Goal: Information Seeking & Learning: Find specific page/section

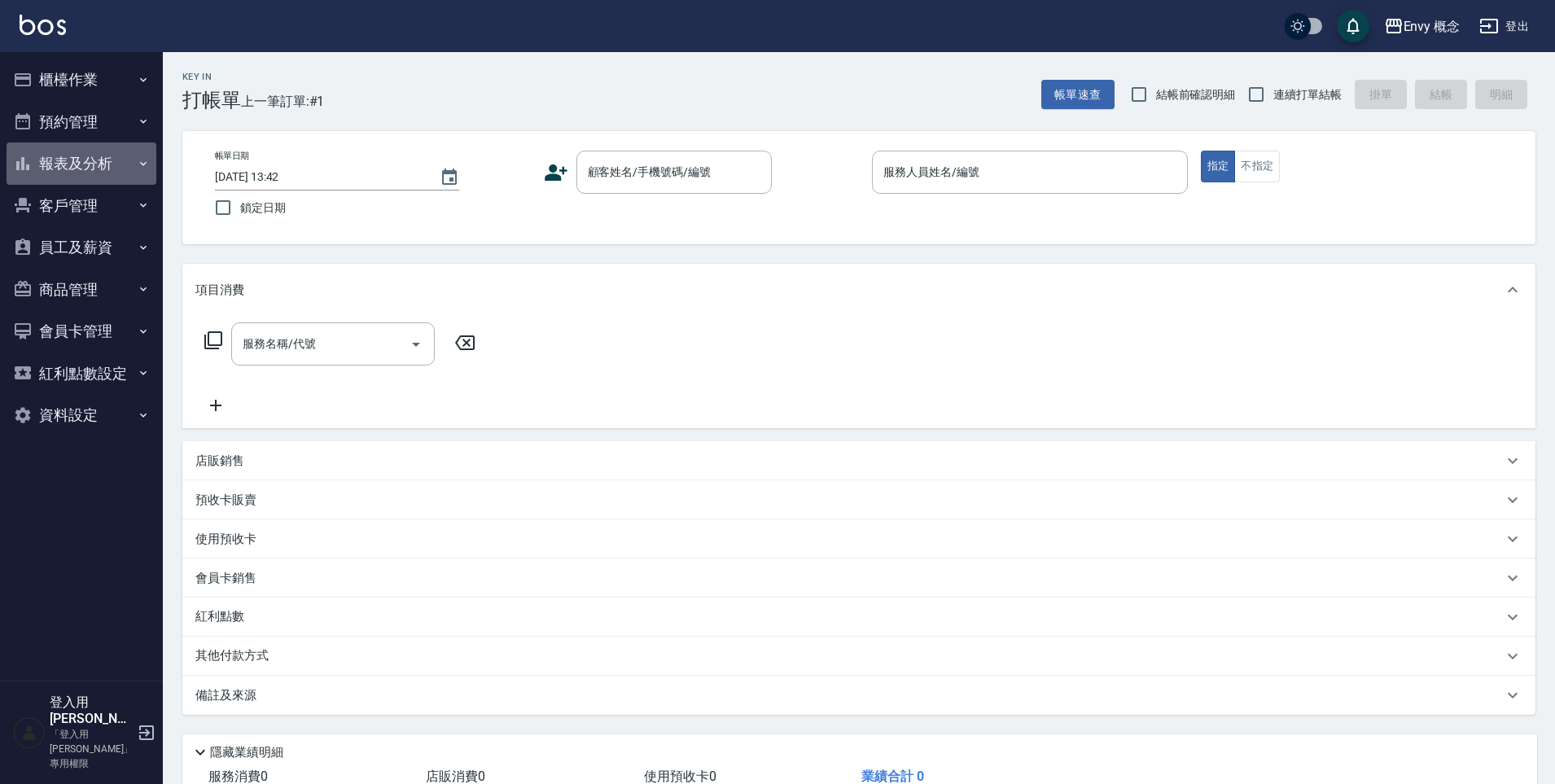
click at [114, 151] on button "報表及分析" at bounding box center [81, 164] width 150 height 43
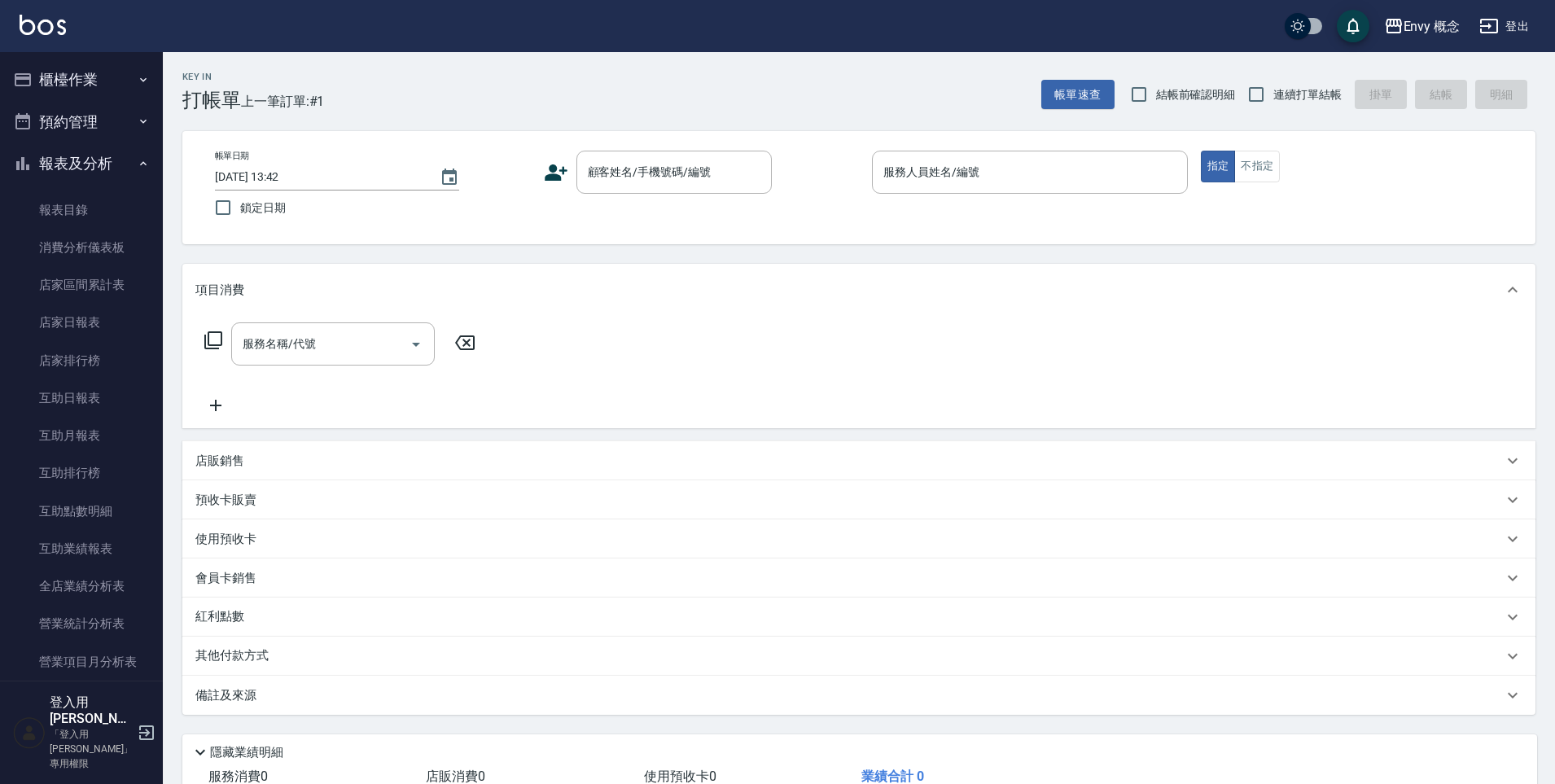
click at [118, 130] on button "預約管理" at bounding box center [81, 122] width 150 height 43
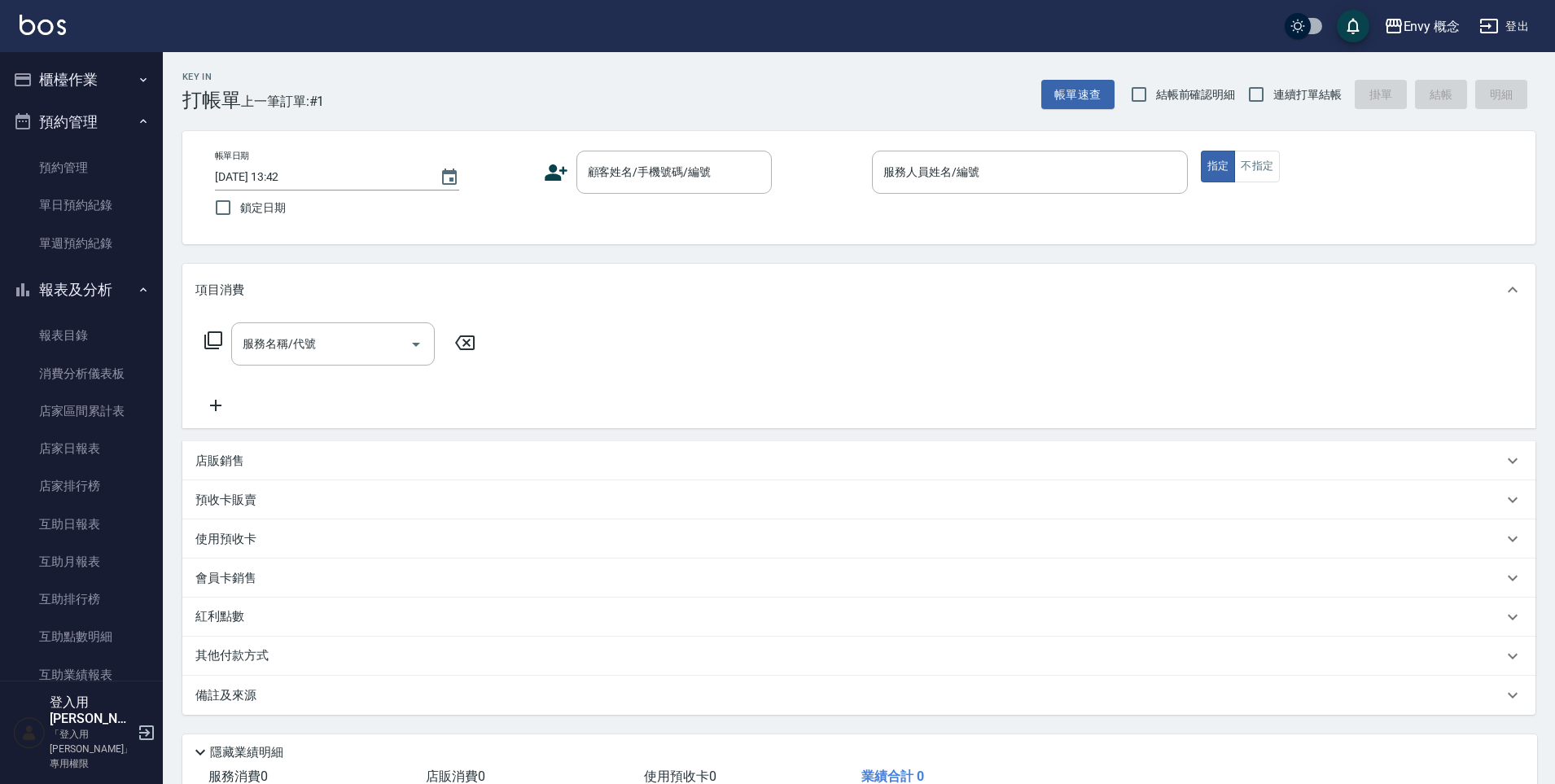
click at [109, 99] on button "櫃檯作業" at bounding box center [81, 80] width 150 height 43
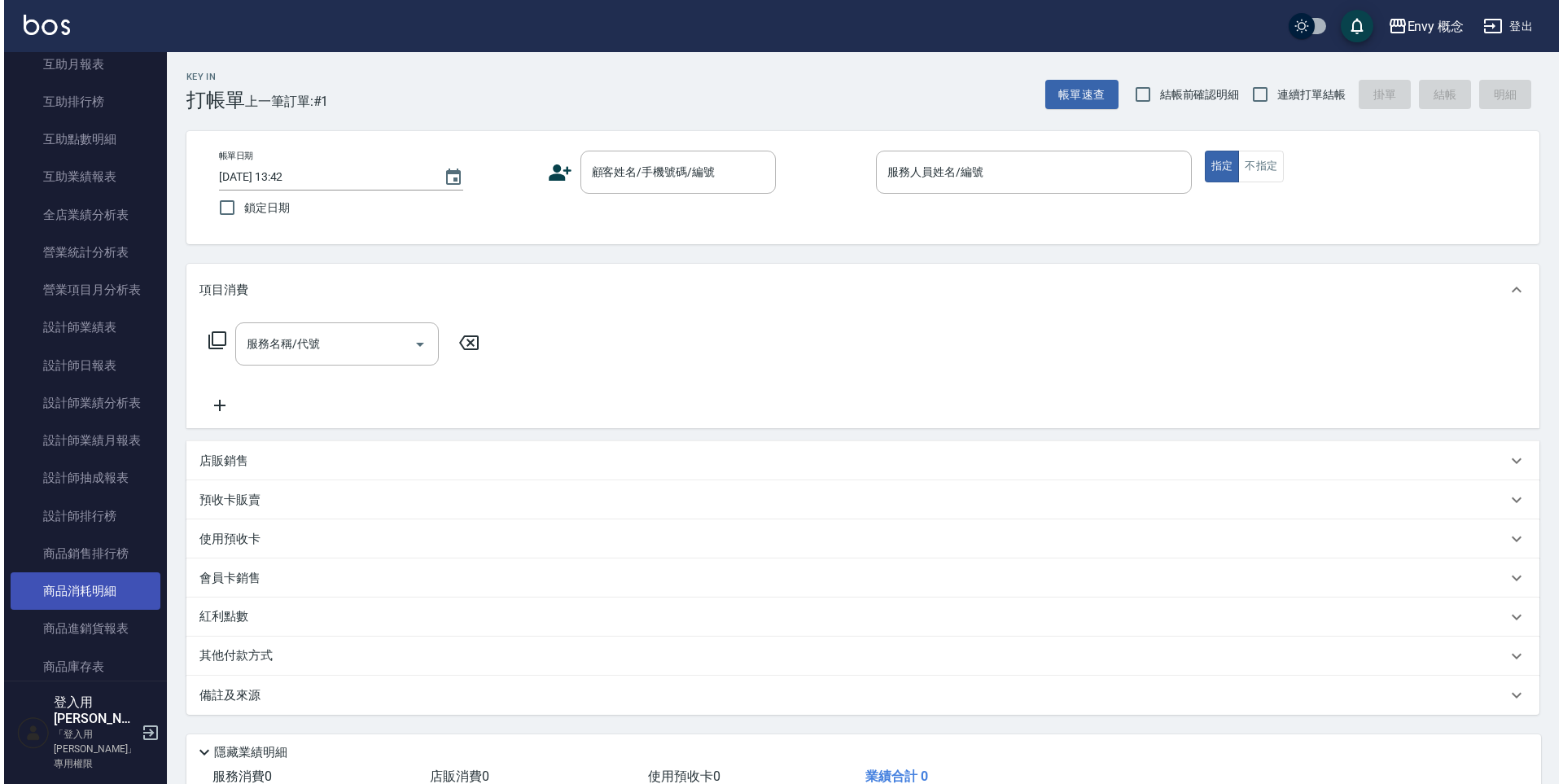
scroll to position [1027, 0]
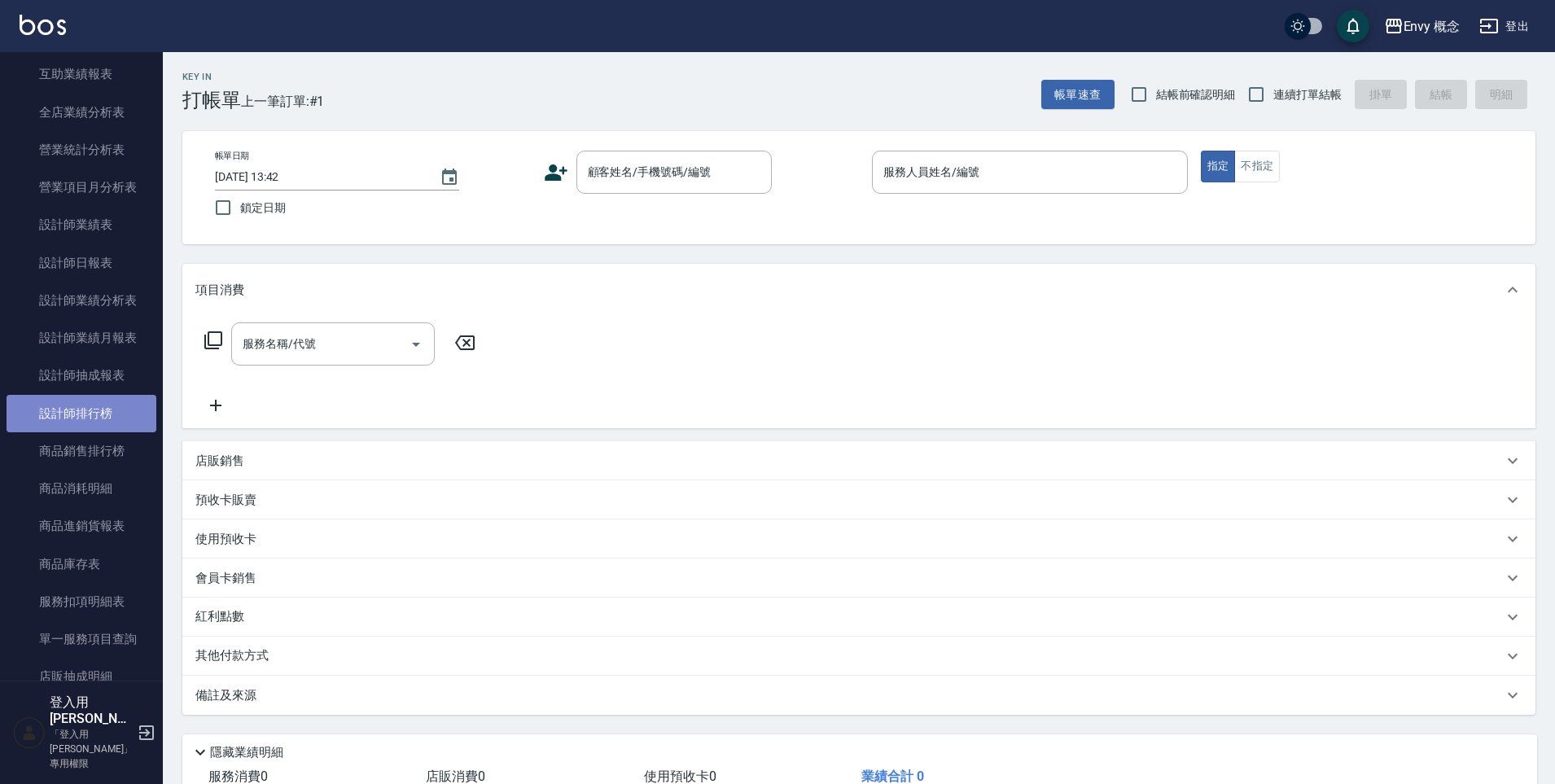
click at [91, 410] on link "設計師排行榜" at bounding box center [81, 413] width 150 height 37
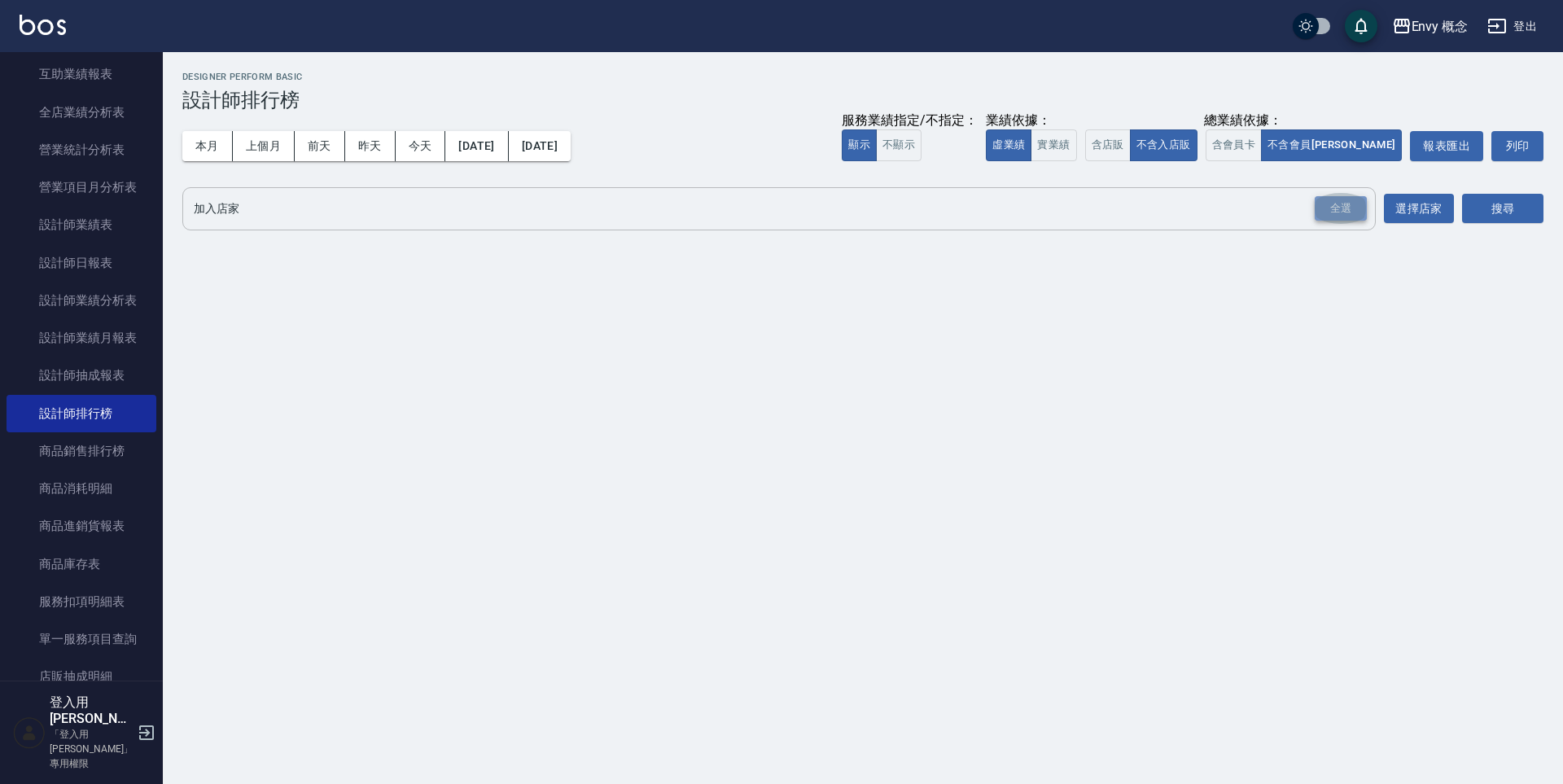
click at [1356, 213] on div "全選" at bounding box center [1341, 209] width 52 height 25
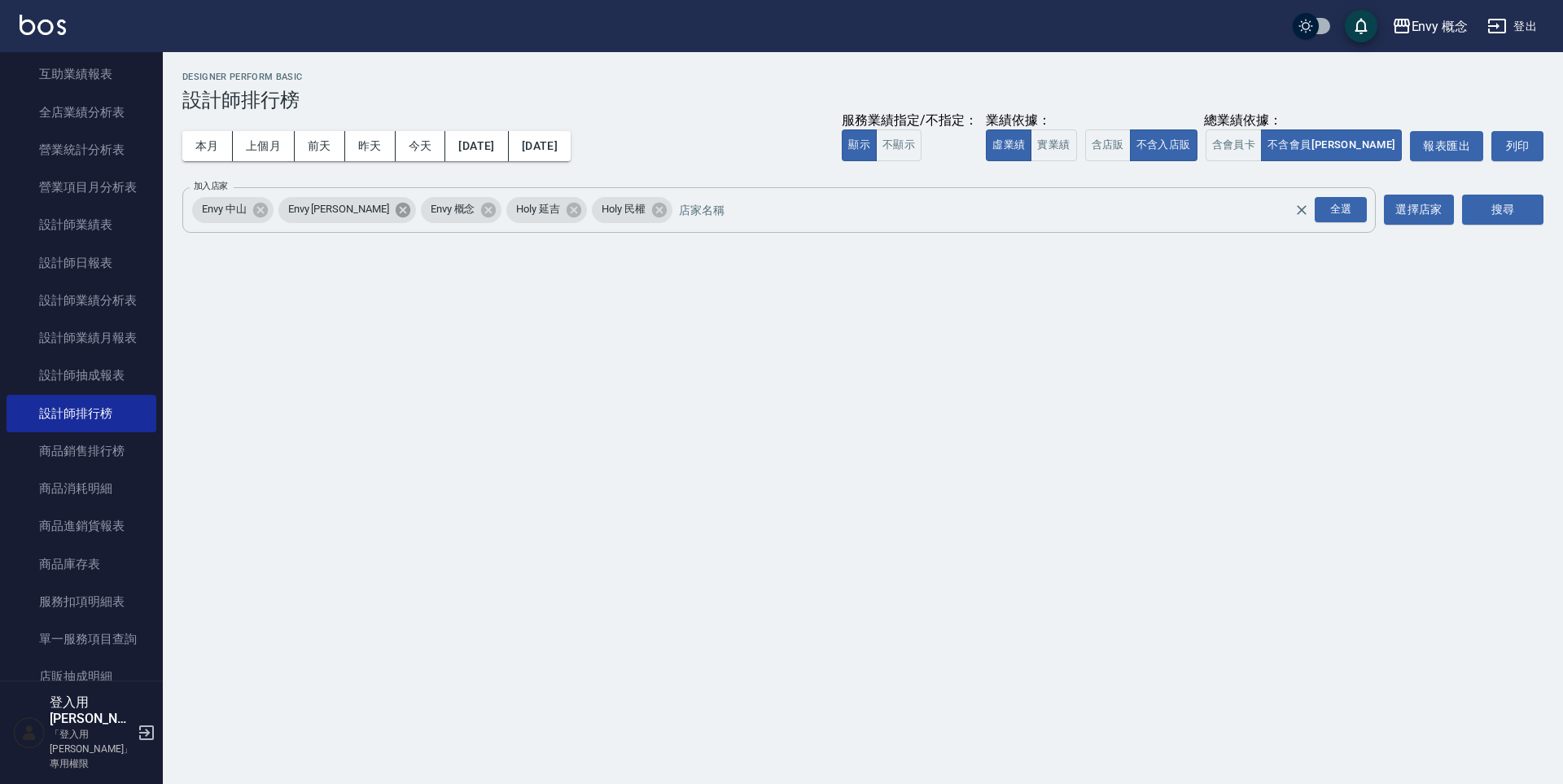
click at [395, 214] on icon at bounding box center [403, 209] width 14 height 14
click at [257, 215] on icon at bounding box center [260, 209] width 14 height 14
click at [350, 212] on icon at bounding box center [346, 210] width 18 height 18
click at [1480, 209] on button "搜尋" at bounding box center [1503, 209] width 81 height 30
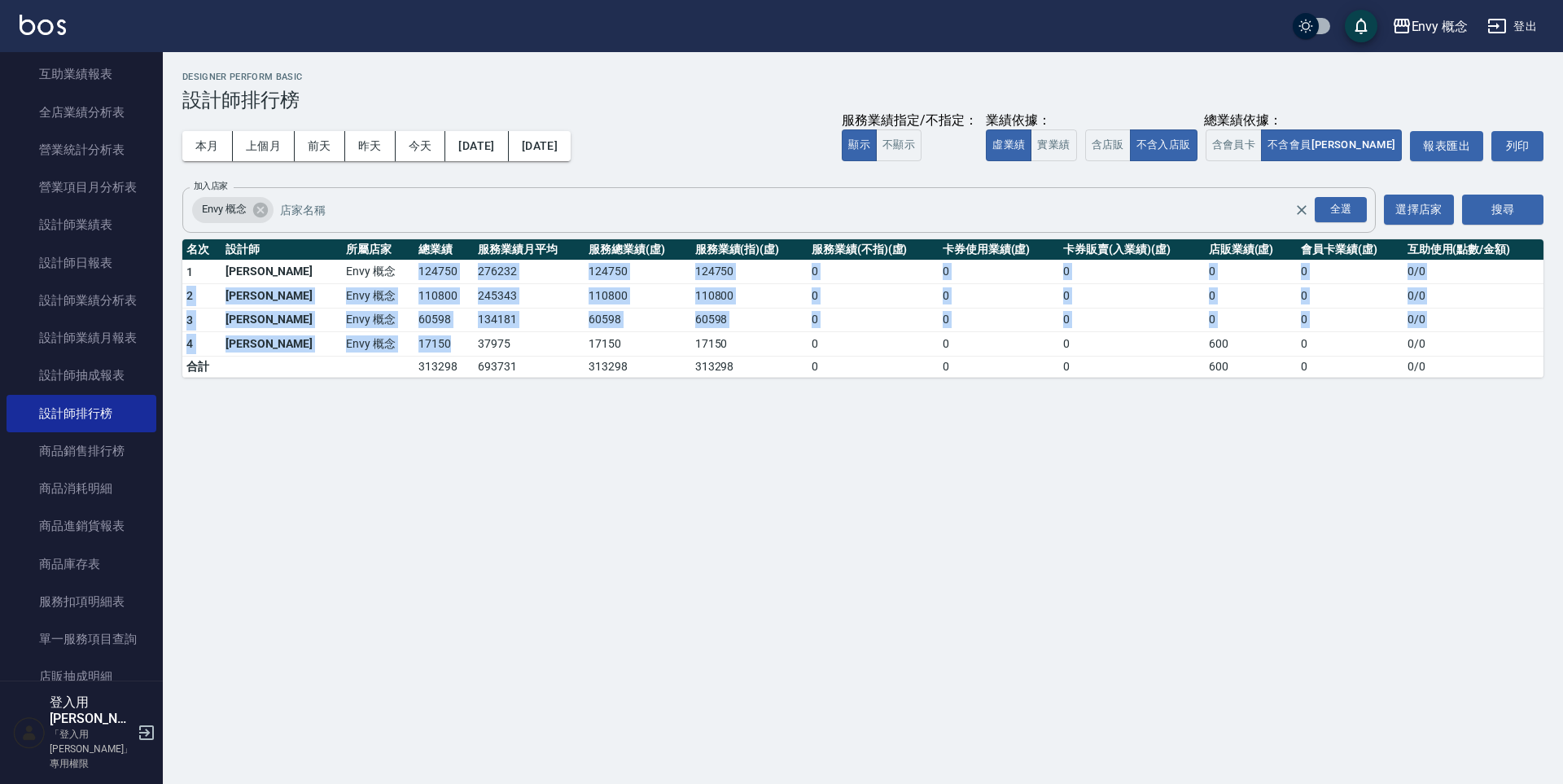
drag, startPoint x: 358, startPoint y: 269, endPoint x: 399, endPoint y: 338, distance: 80.3
click at [399, 338] on tbody "1 王文嘉 Envy 概念 124750 276232 124750 124750 0 0 0 0 0 0 / 0 2 [PERSON_NAME]Envy 概…" at bounding box center [863, 318] width 1361 height 118
click at [414, 338] on td "17150" at bounding box center [444, 344] width 60 height 24
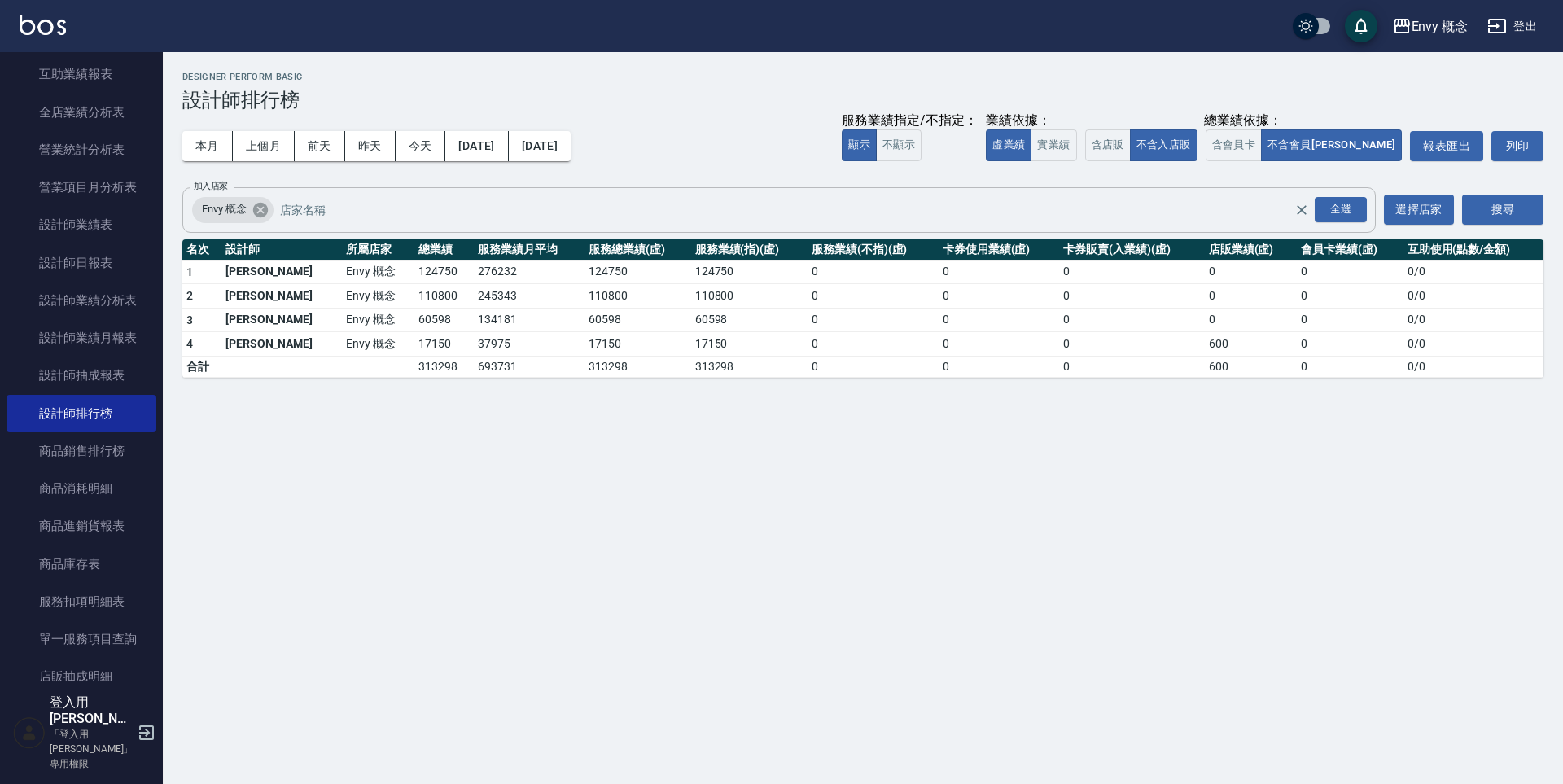
click at [262, 215] on icon at bounding box center [260, 209] width 14 height 14
